Goal: Information Seeking & Learning: Learn about a topic

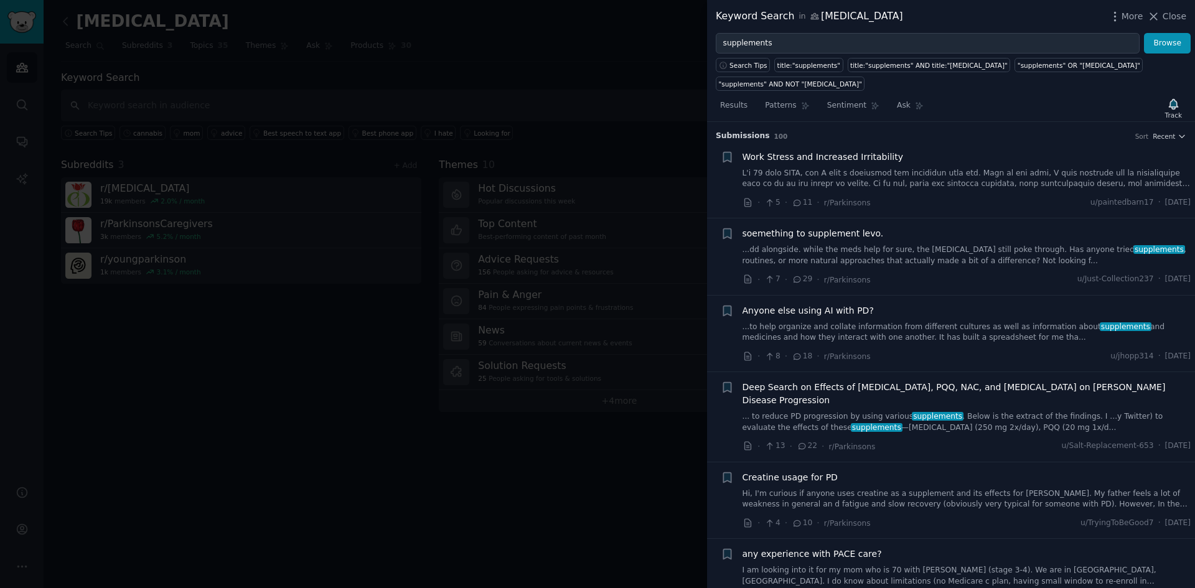
drag, startPoint x: 813, startPoint y: 48, endPoint x: 649, endPoint y: 39, distance: 163.9
click at [653, 40] on div "Keyword Search in [MEDICAL_DATA] More Close supplements Browse Search Tips titl…" at bounding box center [597, 294] width 1195 height 588
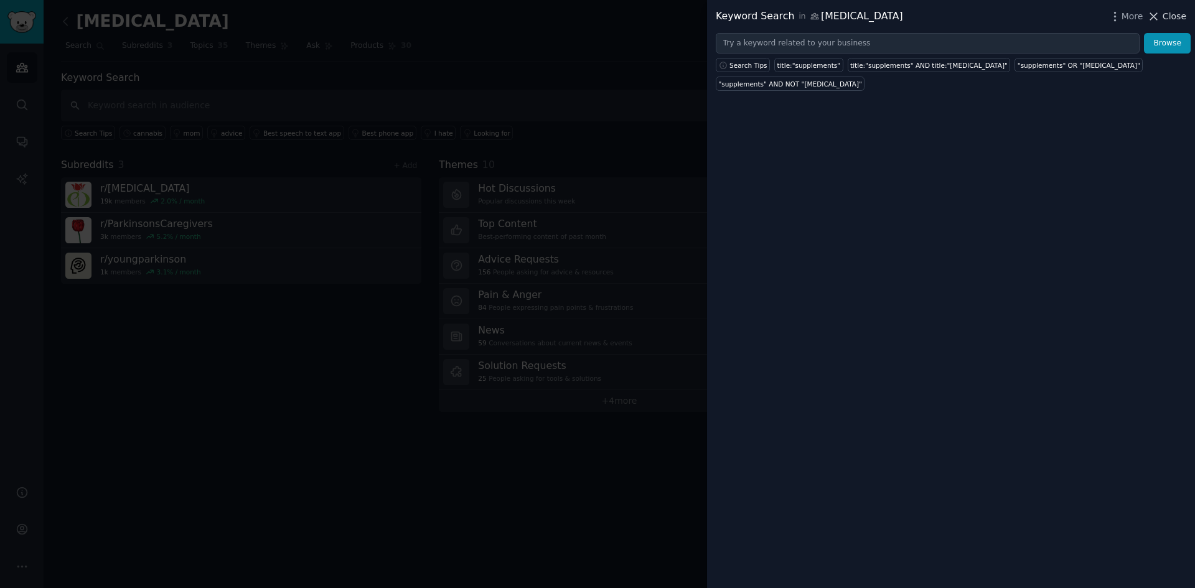
click at [1169, 16] on span "Close" at bounding box center [1174, 16] width 24 height 13
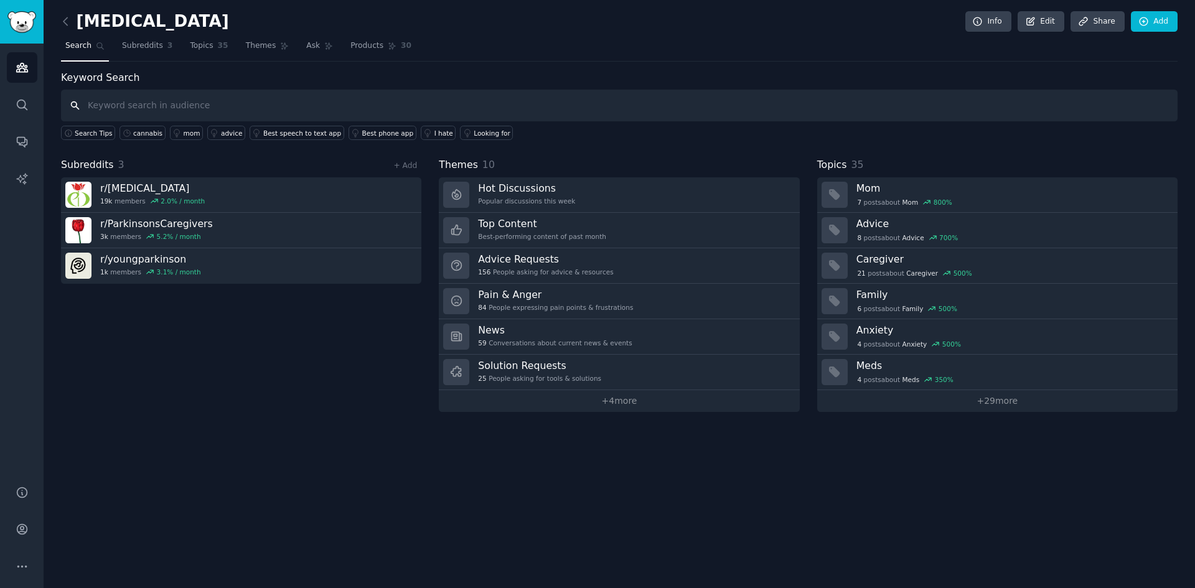
click at [336, 101] on input "text" at bounding box center [619, 106] width 1116 height 32
click at [143, 46] on span "Subreddits" at bounding box center [142, 45] width 41 height 11
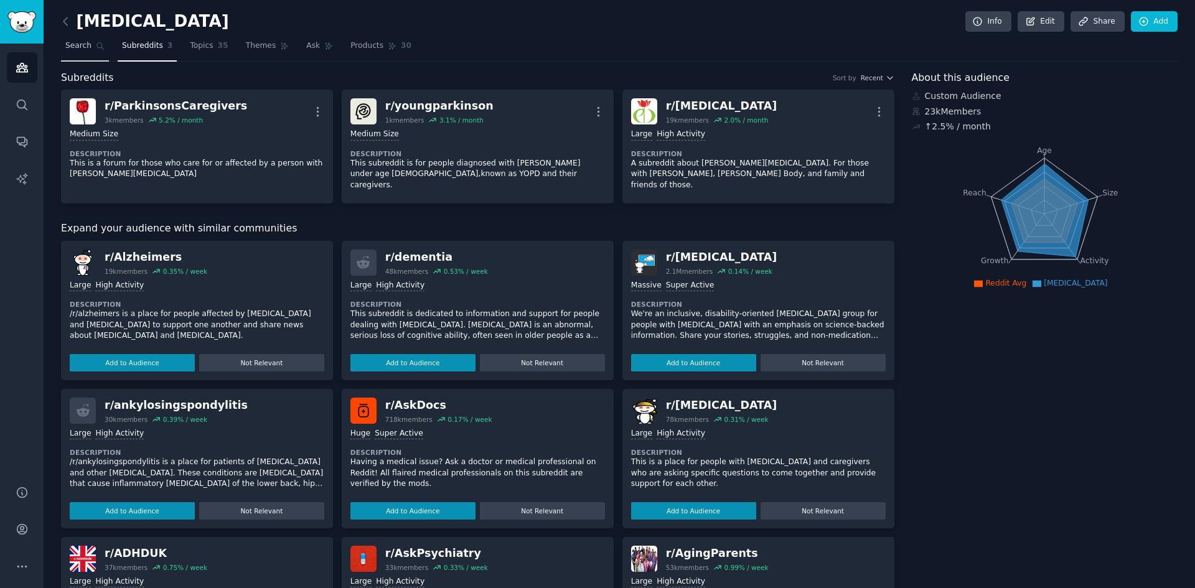
click at [73, 40] on span "Search" at bounding box center [78, 45] width 26 height 11
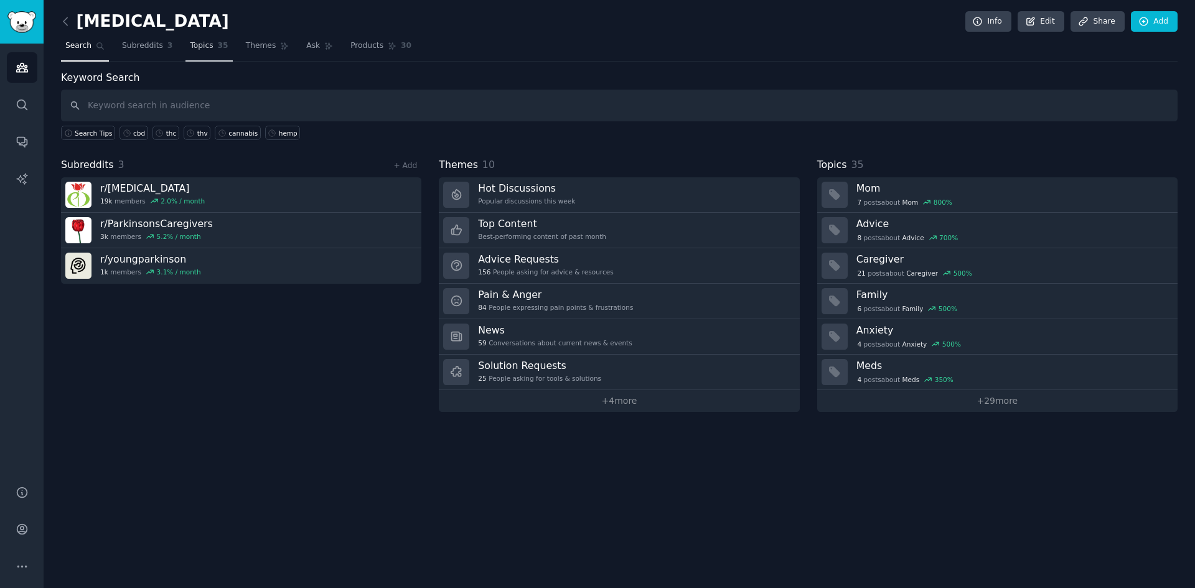
click at [190, 49] on span "Topics" at bounding box center [201, 45] width 23 height 11
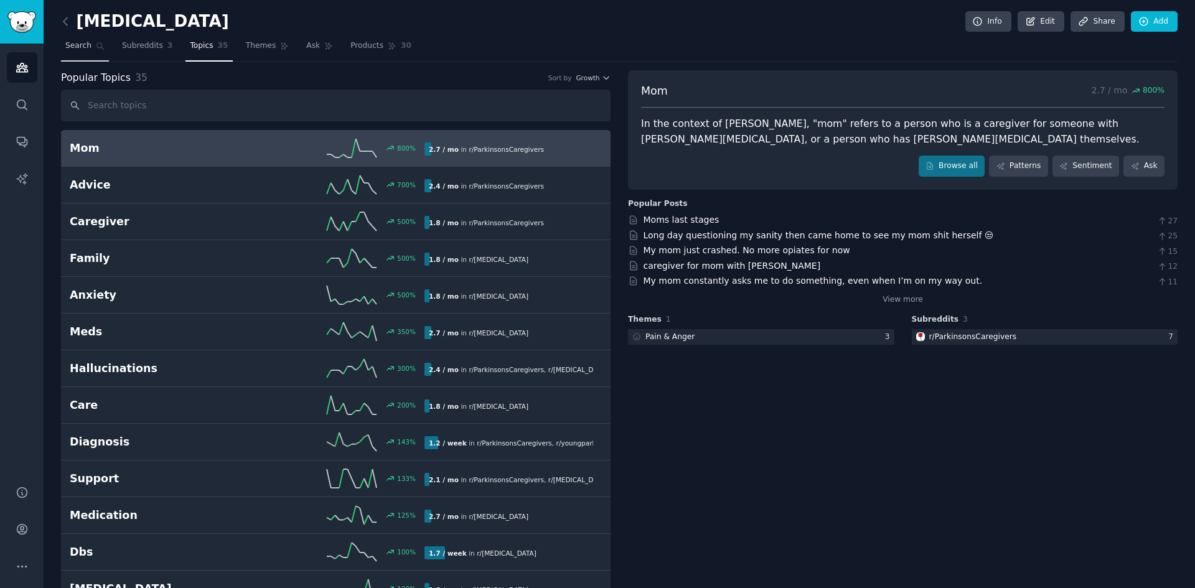
click at [83, 49] on span "Search" at bounding box center [78, 45] width 26 height 11
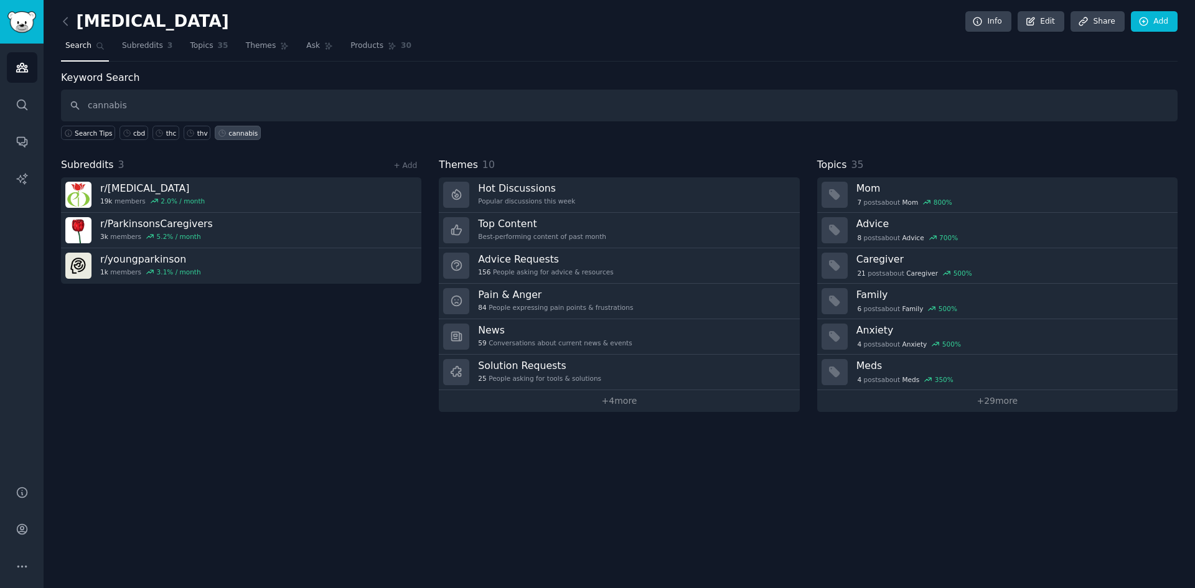
type input "cannabis"
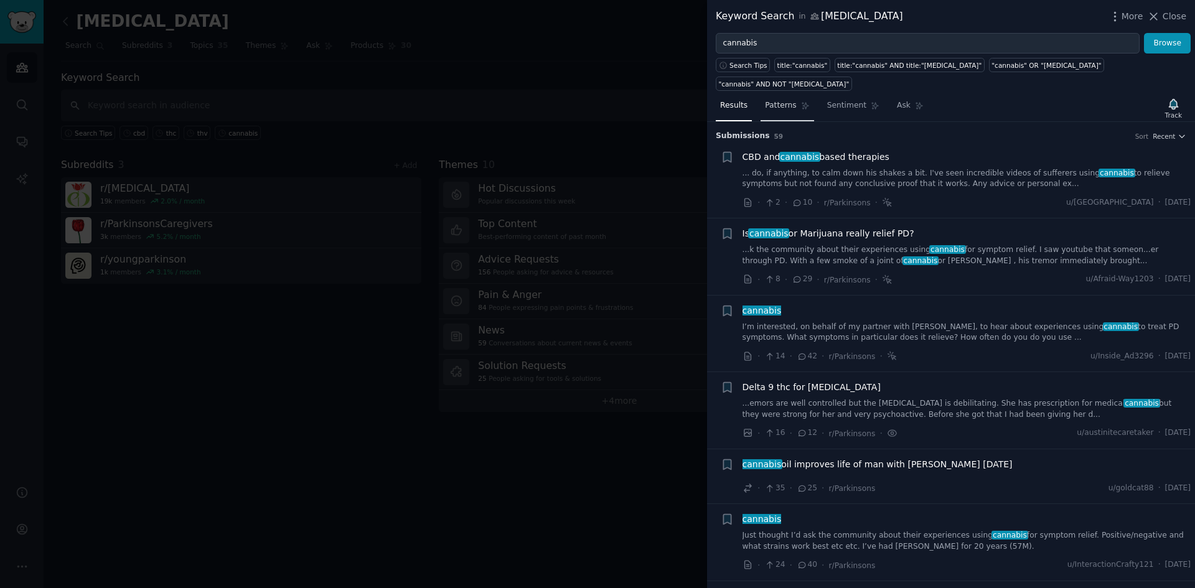
click at [782, 100] on span "Patterns" at bounding box center [780, 105] width 31 height 11
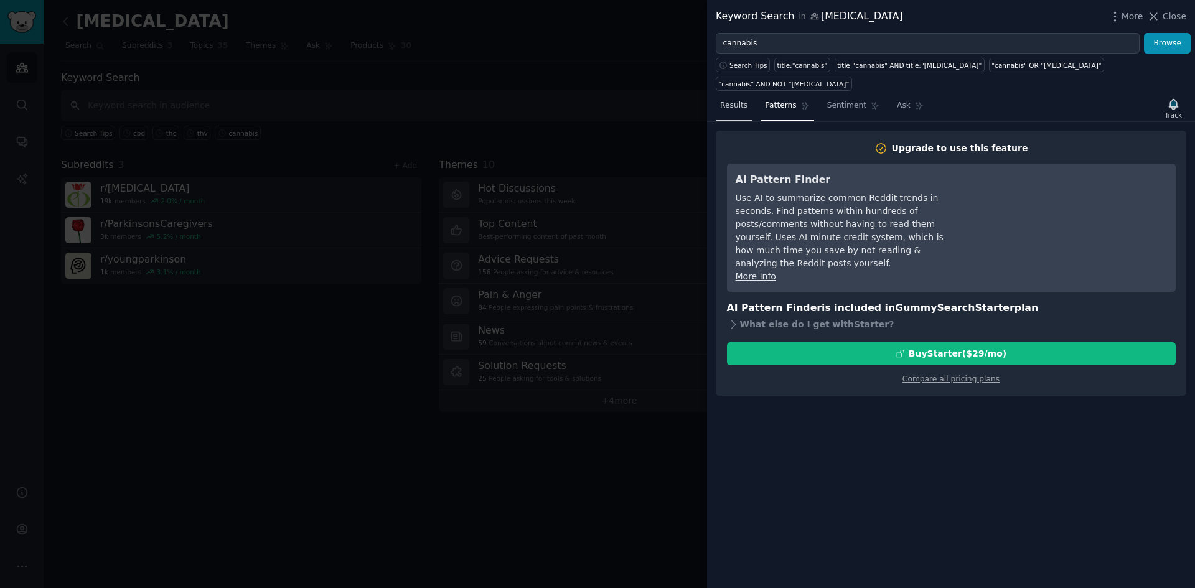
click at [728, 96] on link "Results" at bounding box center [734, 109] width 36 height 26
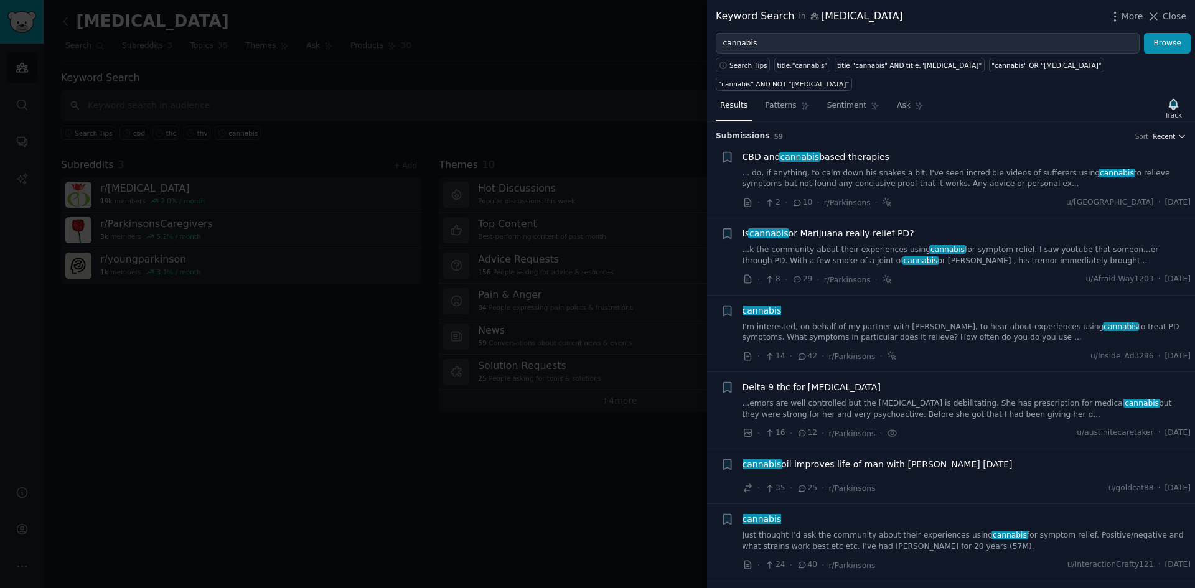
click at [1177, 132] on icon "button" at bounding box center [1181, 136] width 9 height 9
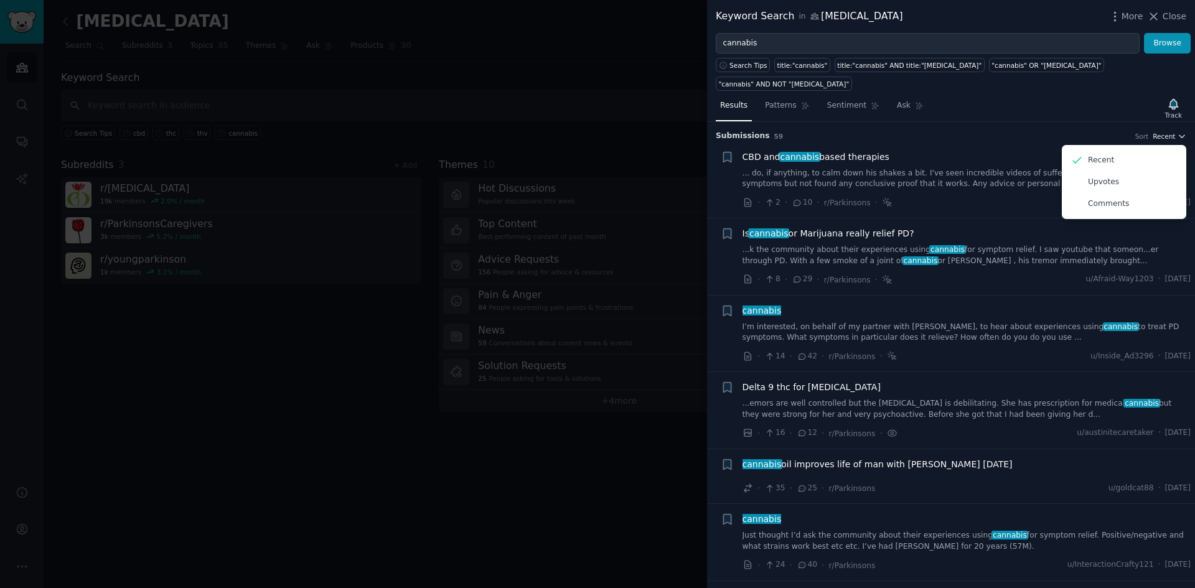
click at [1177, 132] on icon "button" at bounding box center [1181, 136] width 9 height 9
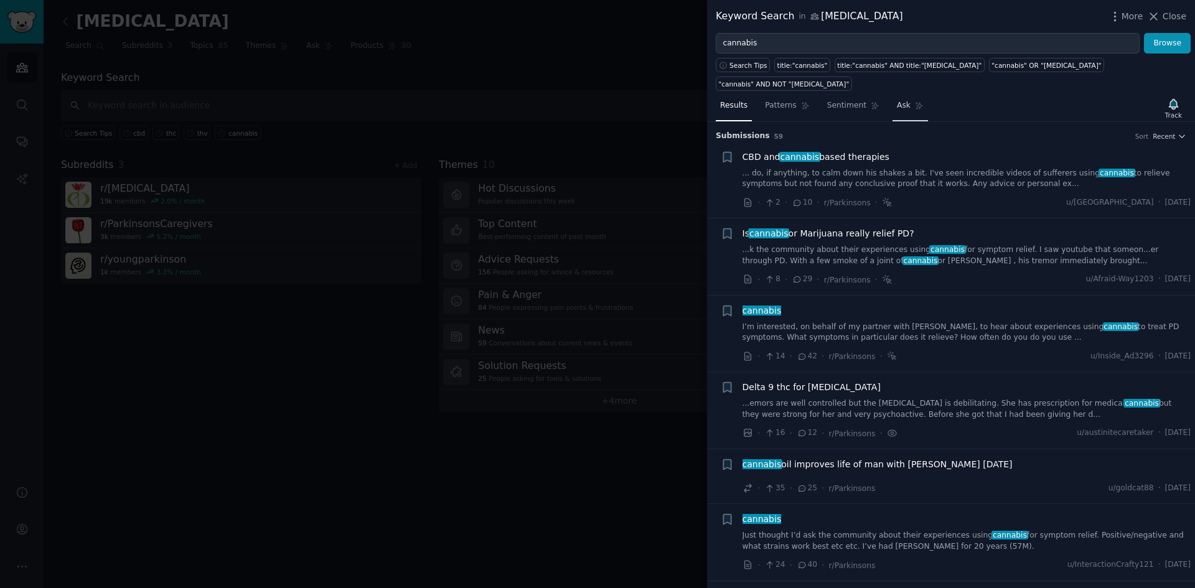
click at [915, 101] on icon at bounding box center [919, 105] width 9 height 9
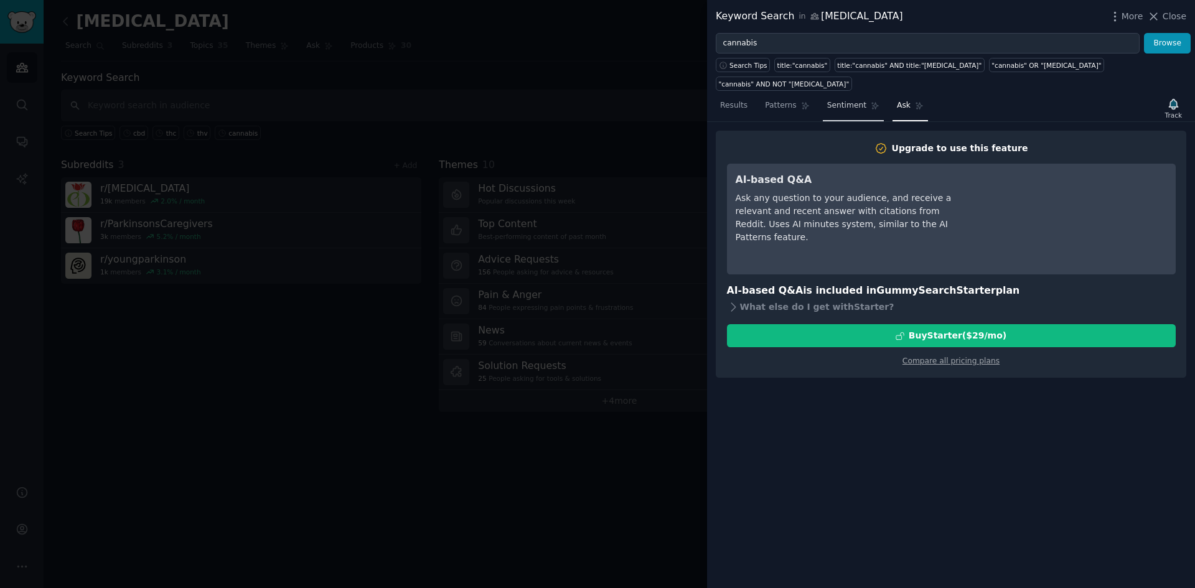
click at [844, 100] on span "Sentiment" at bounding box center [846, 105] width 39 height 11
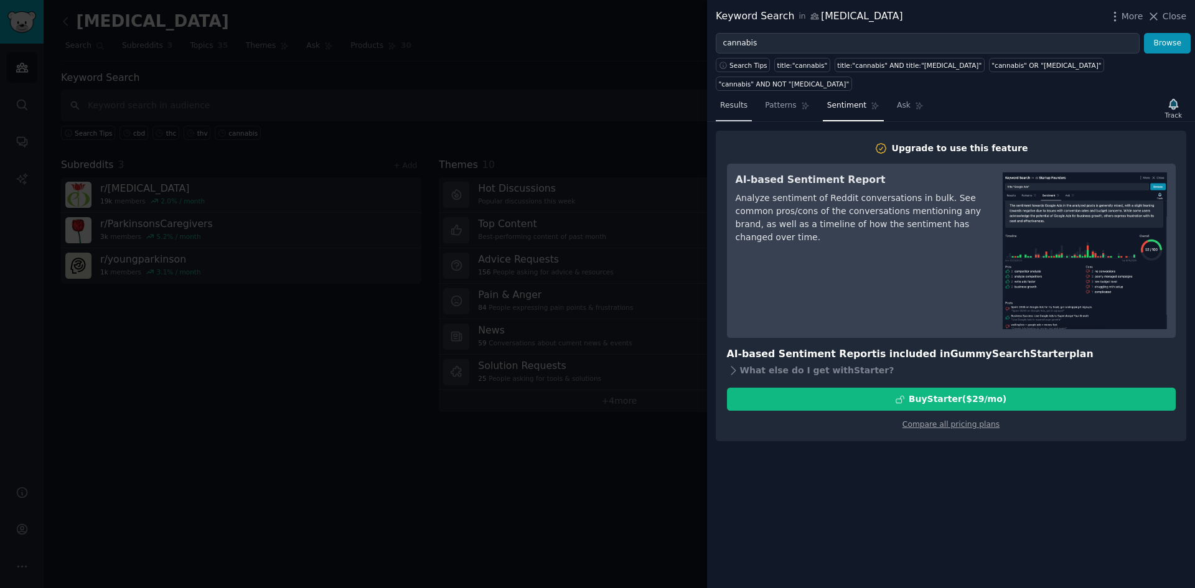
click at [727, 100] on span "Results" at bounding box center [733, 105] width 27 height 11
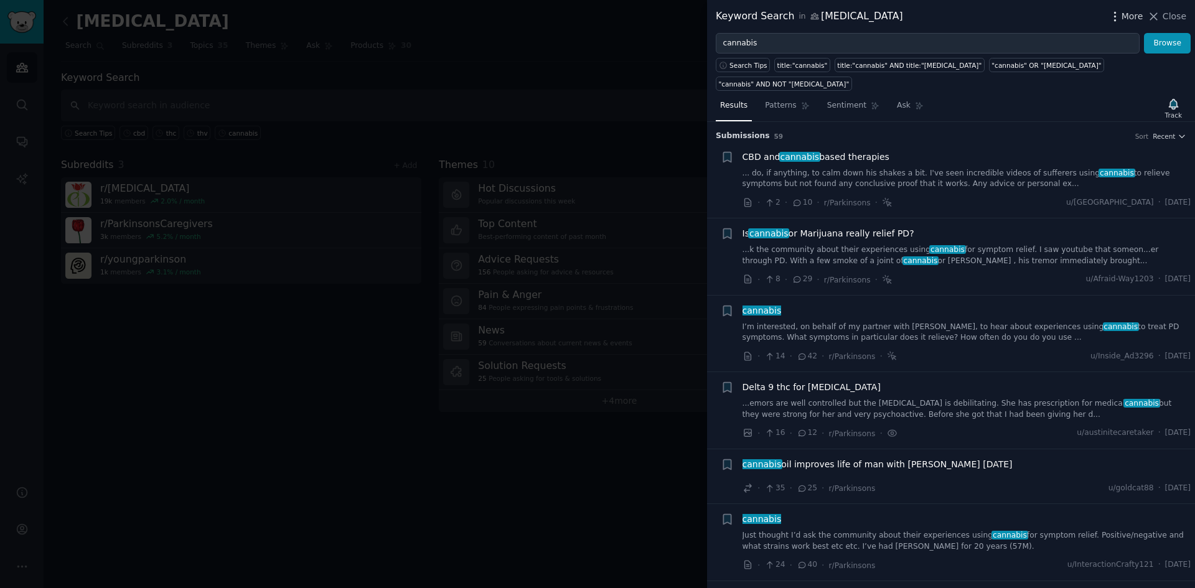
click at [1121, 15] on icon "button" at bounding box center [1114, 16] width 13 height 13
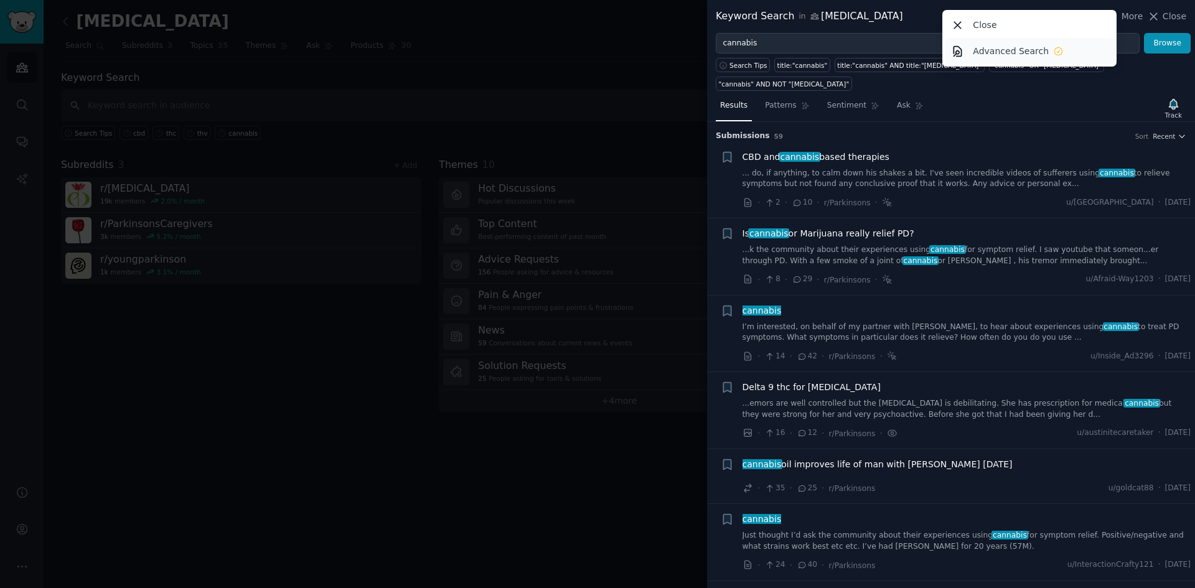
click at [1024, 57] on p "Advanced Search" at bounding box center [1011, 51] width 76 height 13
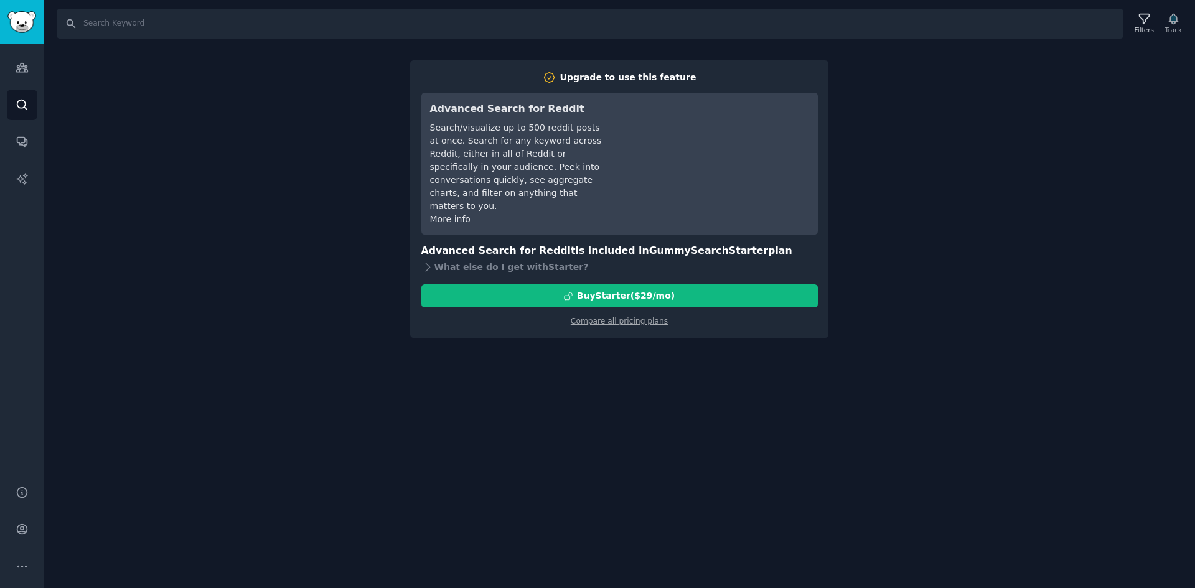
click at [441, 214] on link "More info" at bounding box center [450, 219] width 40 height 10
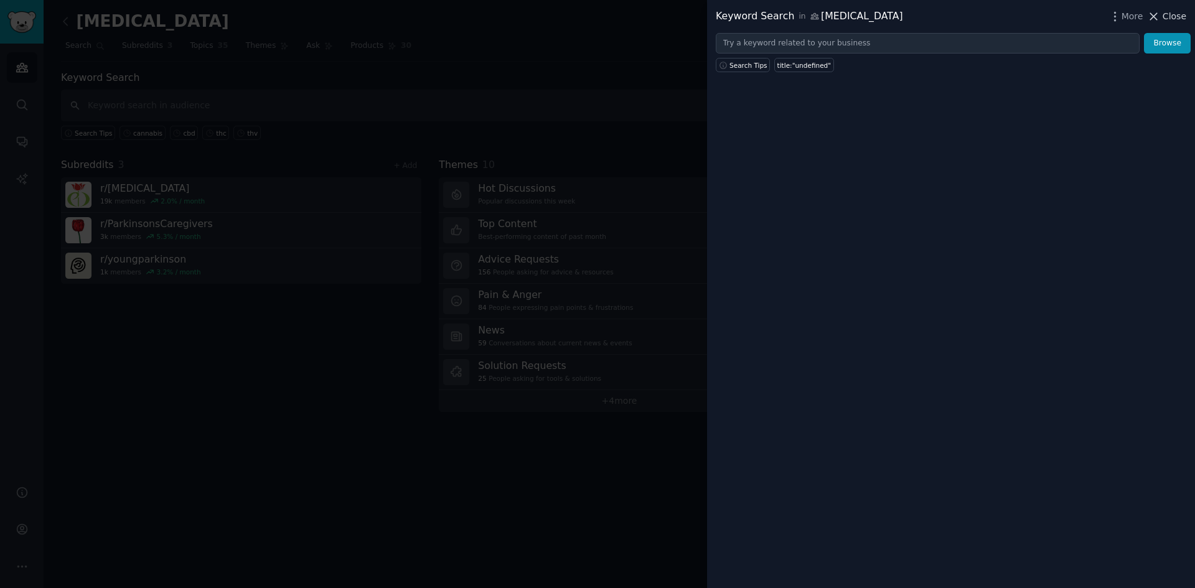
click at [1160, 20] on icon at bounding box center [1153, 16] width 13 height 13
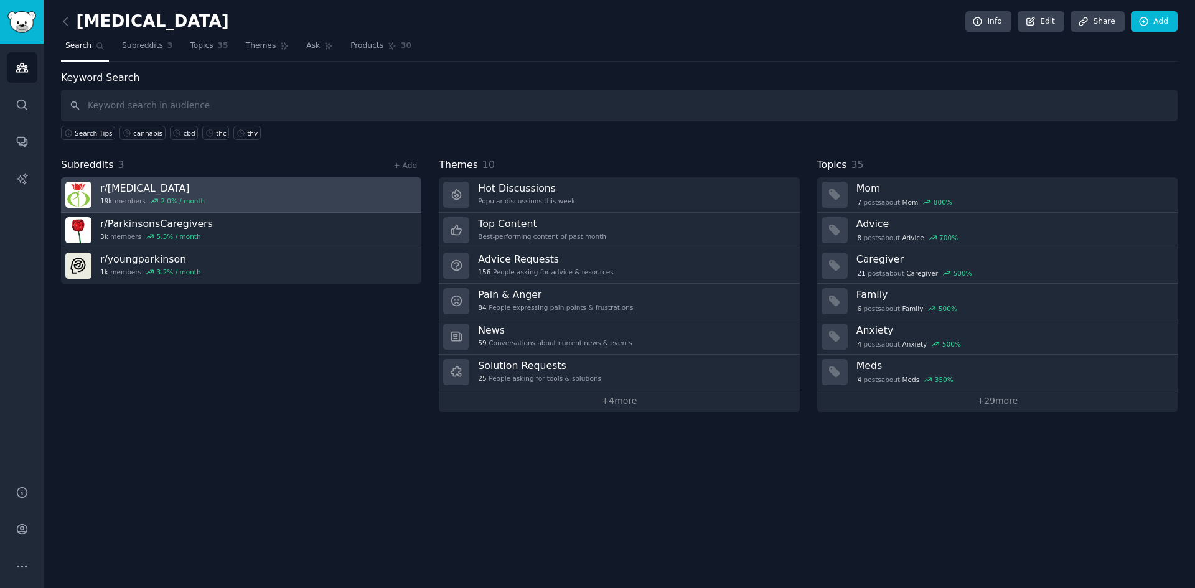
click at [102, 189] on h3 "r/ [MEDICAL_DATA]" at bounding box center [152, 188] width 105 height 13
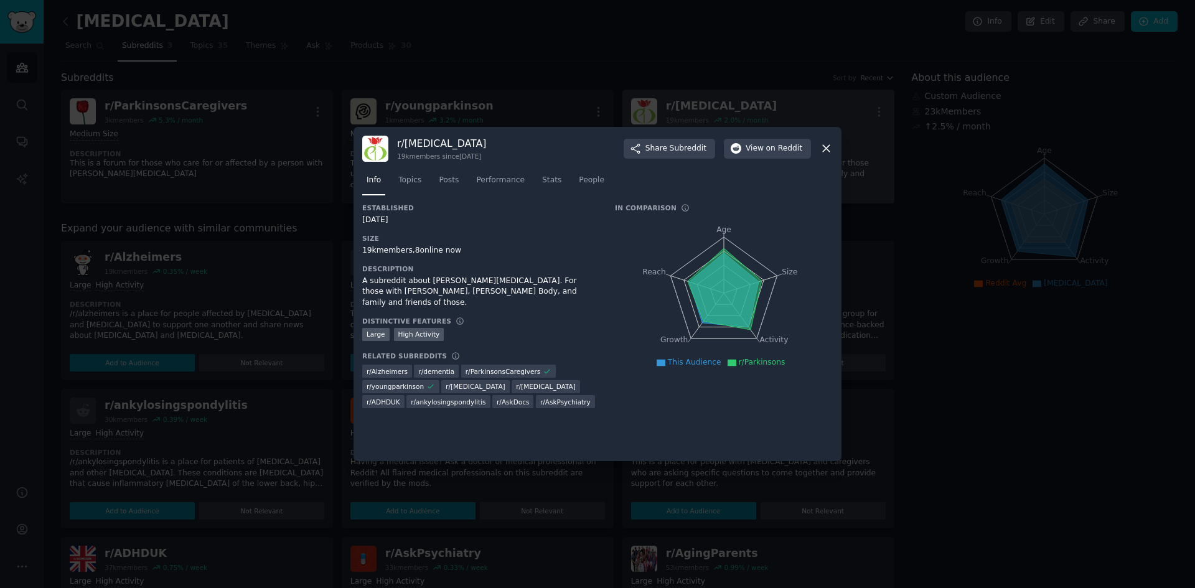
click at [829, 149] on icon at bounding box center [826, 148] width 13 height 13
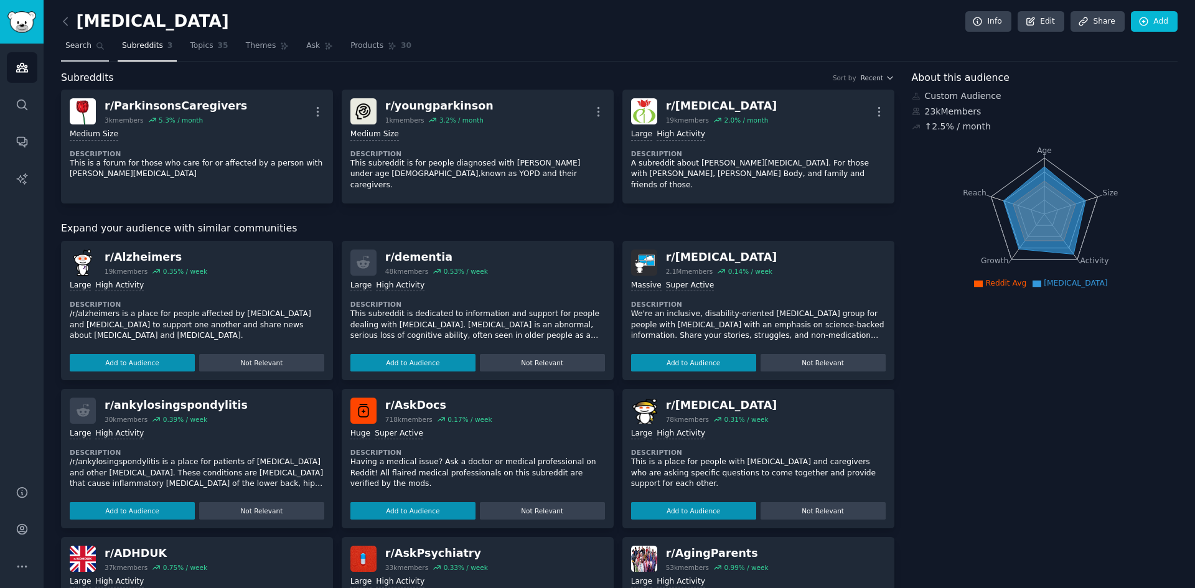
click at [83, 45] on span "Search" at bounding box center [78, 45] width 26 height 11
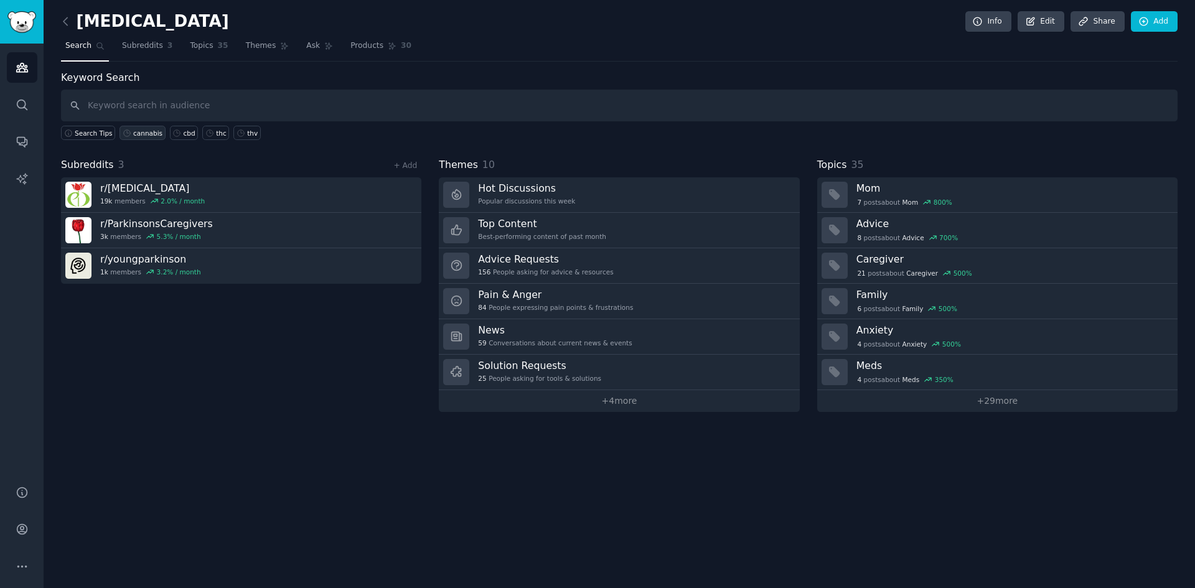
click at [137, 134] on div "cannabis" at bounding box center [147, 133] width 29 height 9
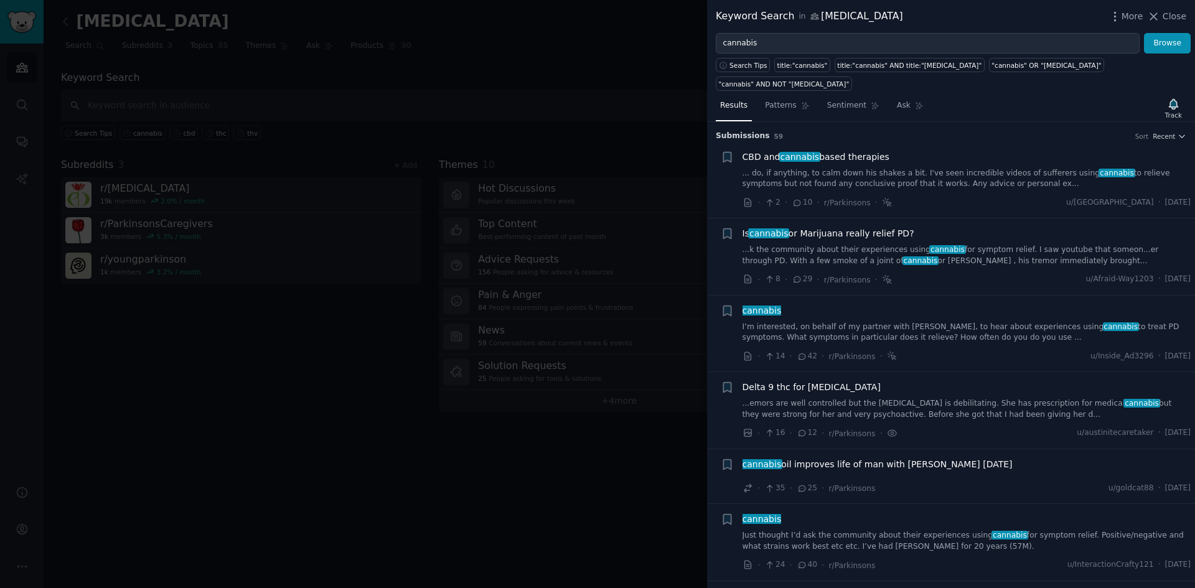
click at [1187, 122] on div "Submission s 59 Sort Recent + CBD and cannabis based therapies ... do, if anyth…" at bounding box center [951, 355] width 488 height 466
click at [1180, 132] on icon "button" at bounding box center [1181, 136] width 9 height 9
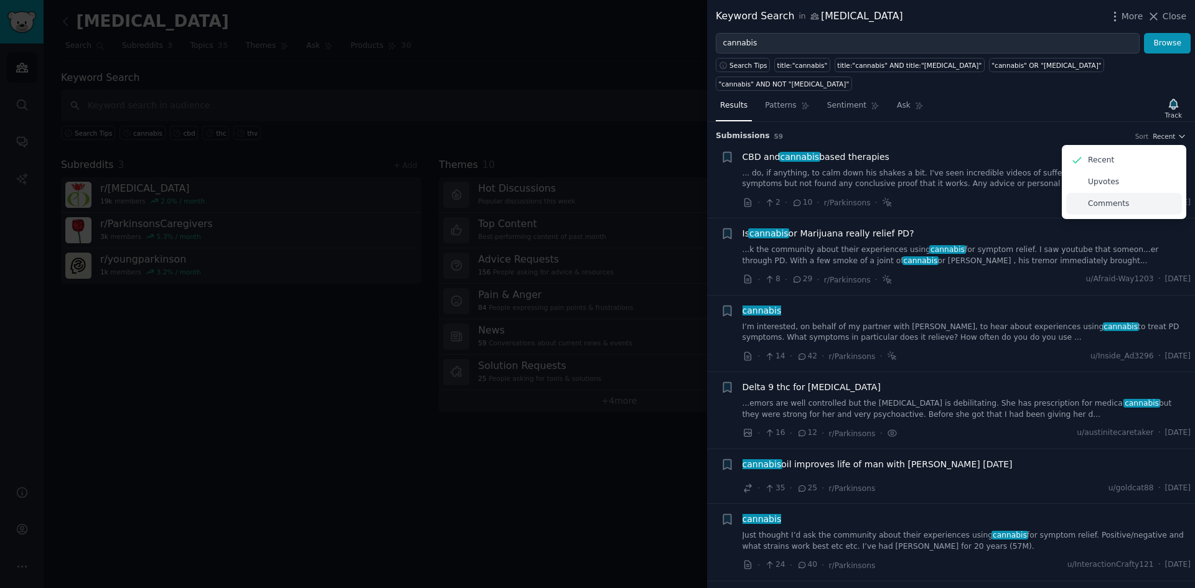
click at [1153, 193] on div "Comments" at bounding box center [1124, 204] width 116 height 22
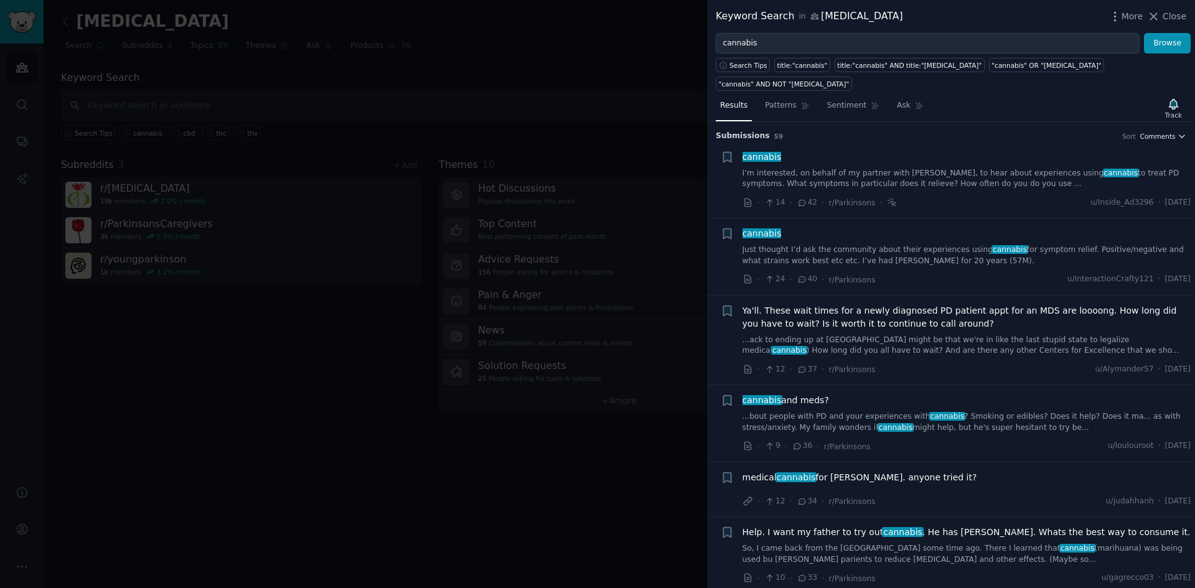
click at [1169, 132] on span "Comments" at bounding box center [1157, 136] width 35 height 9
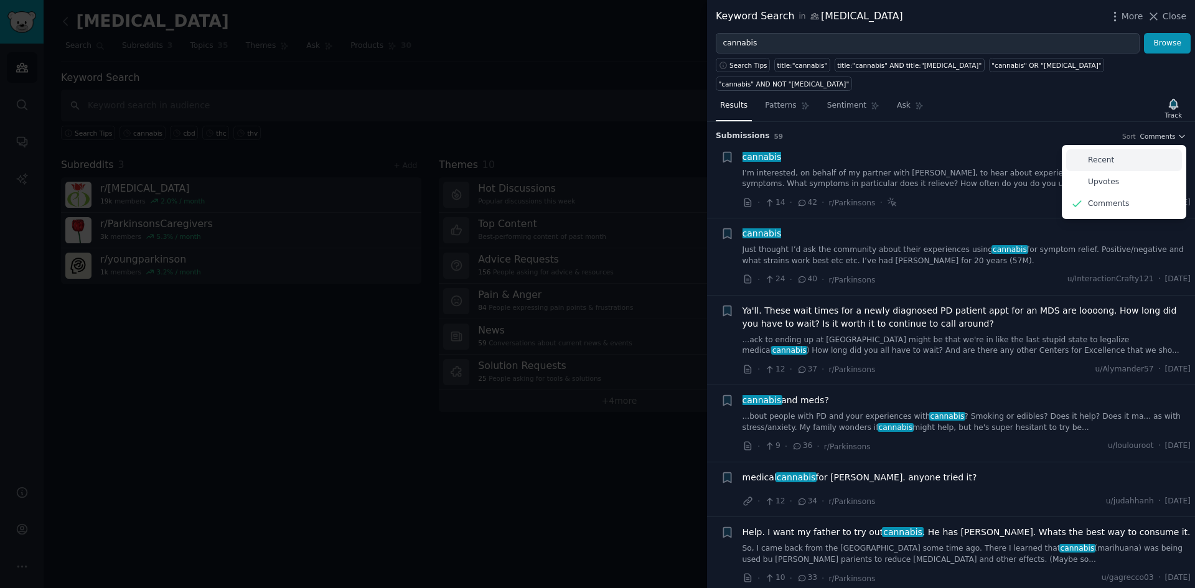
click at [1127, 149] on div "Recent" at bounding box center [1124, 160] width 116 height 22
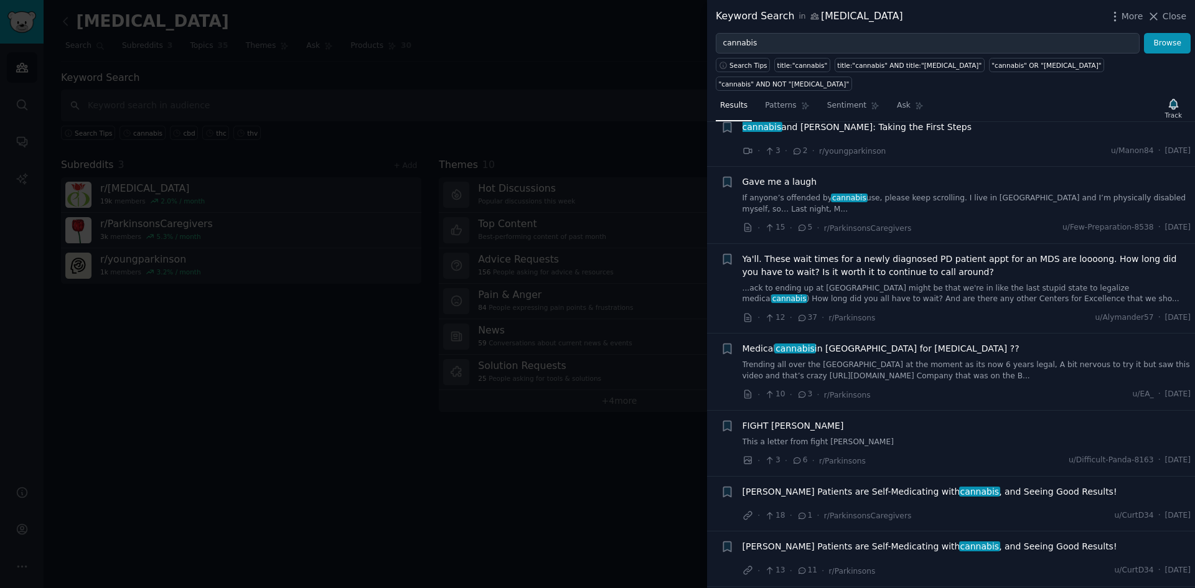
scroll to position [685, 0]
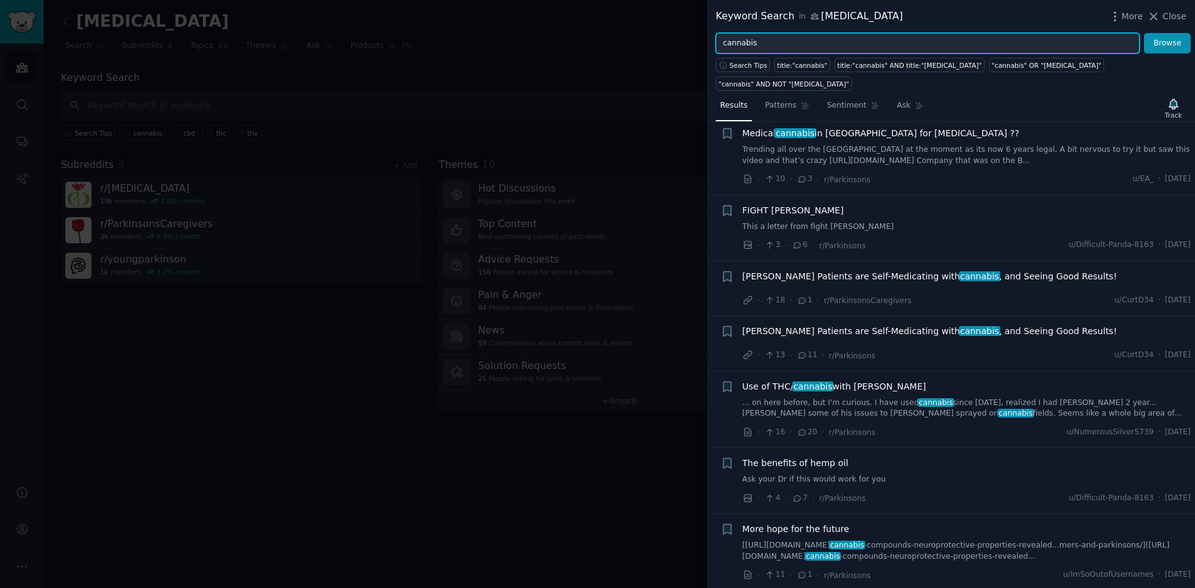
drag, startPoint x: 787, startPoint y: 45, endPoint x: 607, endPoint y: 53, distance: 180.6
click at [607, 53] on div "Keyword Search in [MEDICAL_DATA] More Close cannabis Browse Search Tips title:"…" at bounding box center [597, 294] width 1195 height 588
type input "thc"
click at [1144, 33] on button "Browse" at bounding box center [1167, 43] width 47 height 21
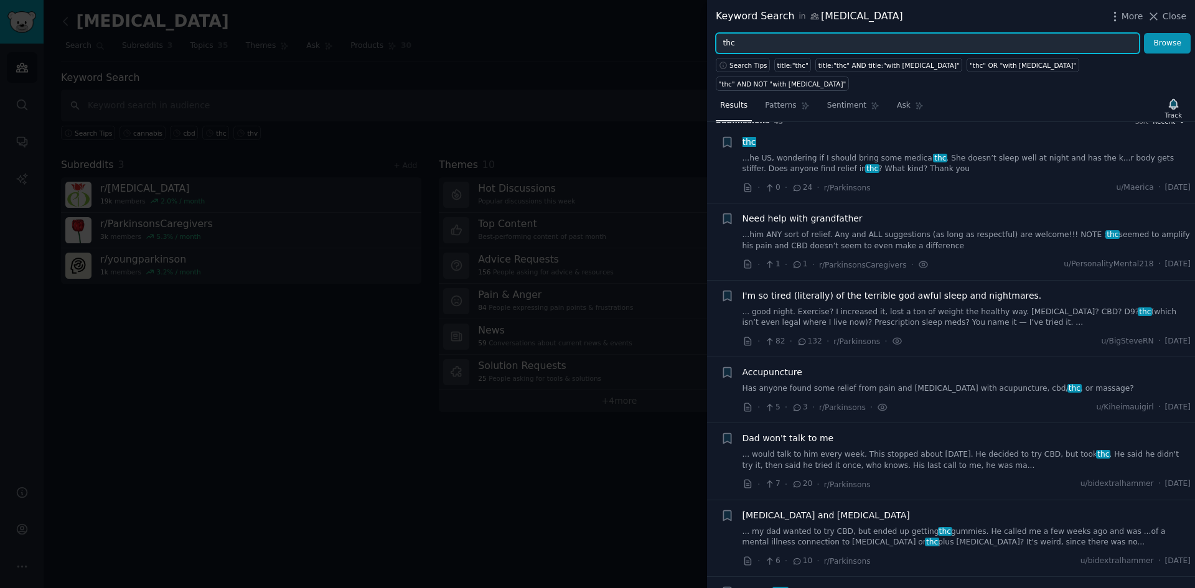
scroll to position [0, 0]
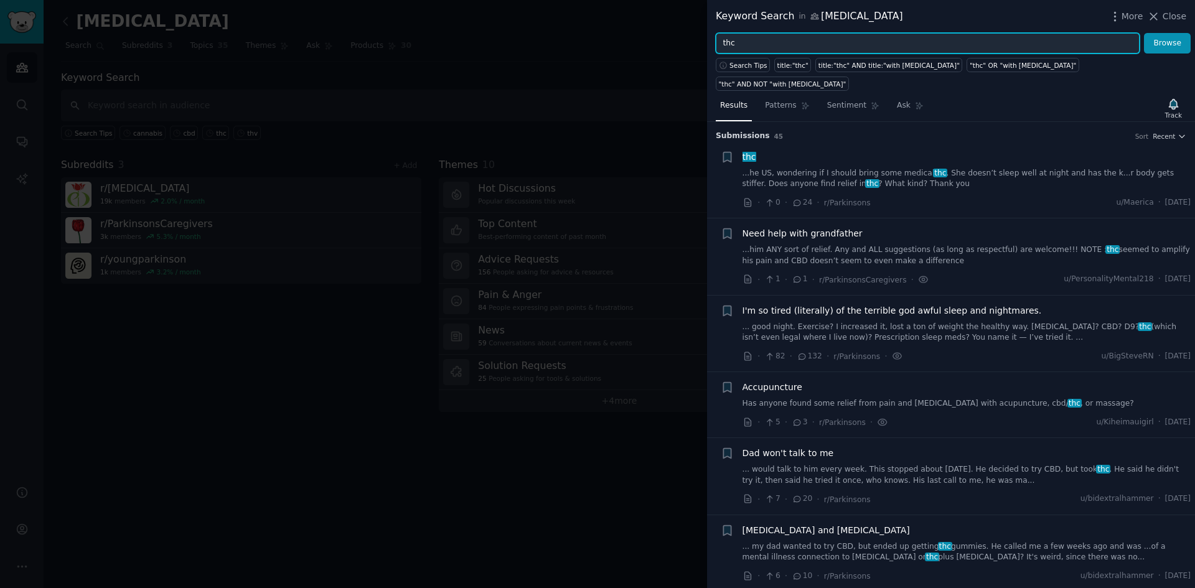
drag, startPoint x: 942, startPoint y: 38, endPoint x: 703, endPoint y: 45, distance: 239.1
click at [703, 45] on div "Keyword Search in [MEDICAL_DATA] More Close thc Browse Search Tips title:"thc" …" at bounding box center [597, 294] width 1195 height 588
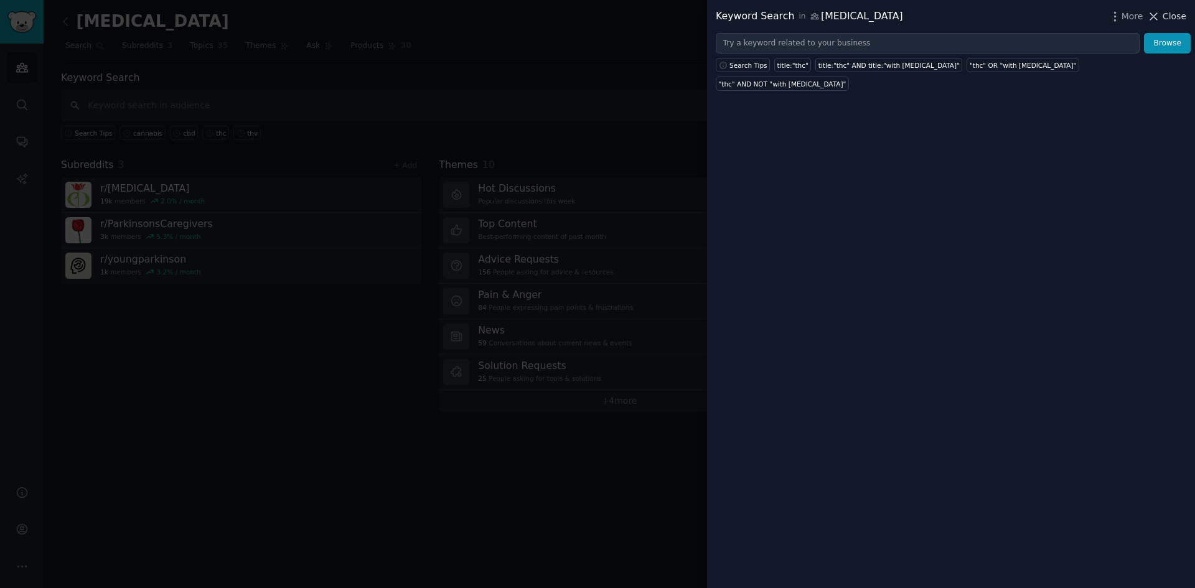
click at [1177, 10] on span "Close" at bounding box center [1174, 16] width 24 height 13
